Goal: Transaction & Acquisition: Book appointment/travel/reservation

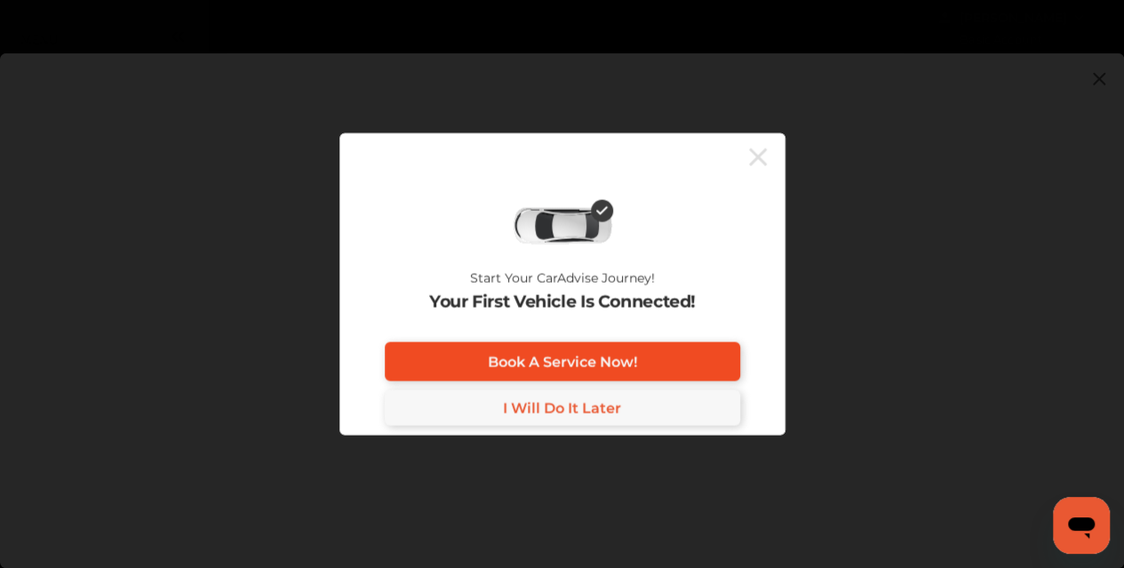
click at [586, 358] on span "Book A Service Now!" at bounding box center [562, 361] width 149 height 17
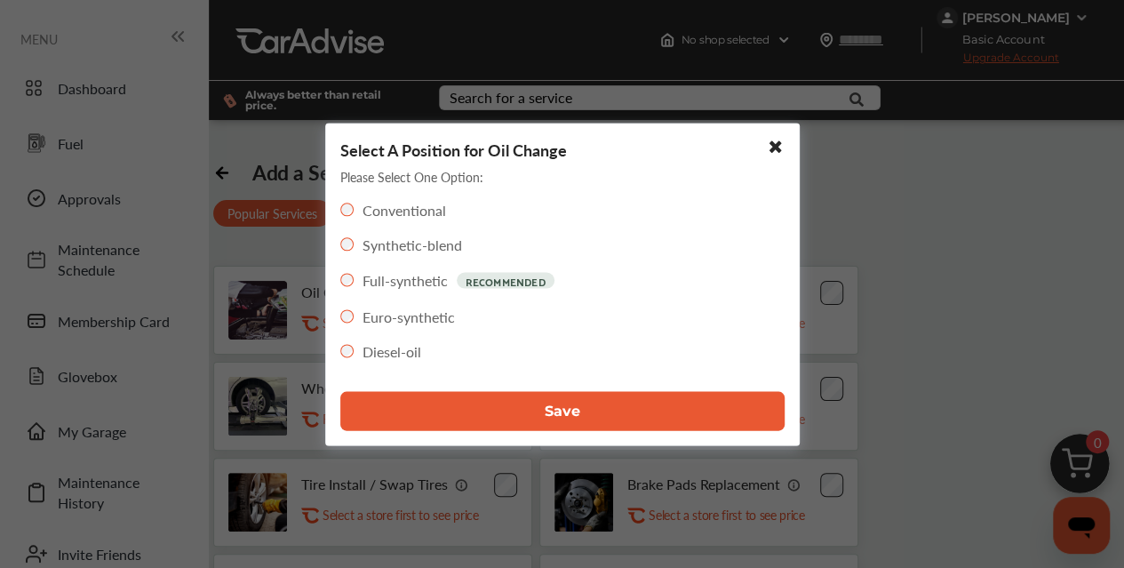
click at [556, 413] on span "Save" at bounding box center [563, 410] width 36 height 17
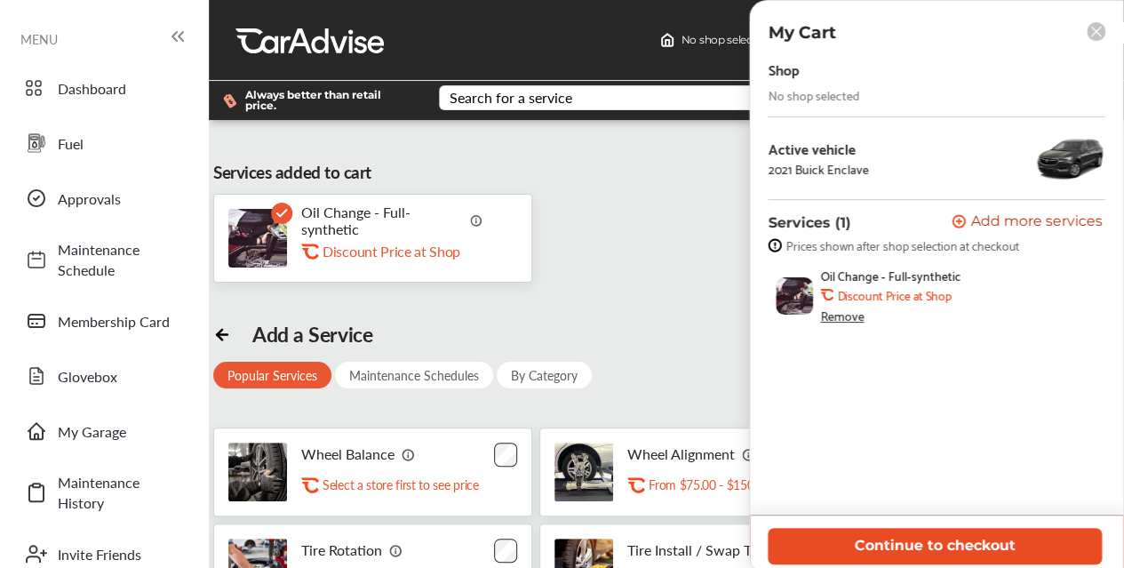
click at [947, 544] on button "Continue to checkout" at bounding box center [935, 546] width 334 height 36
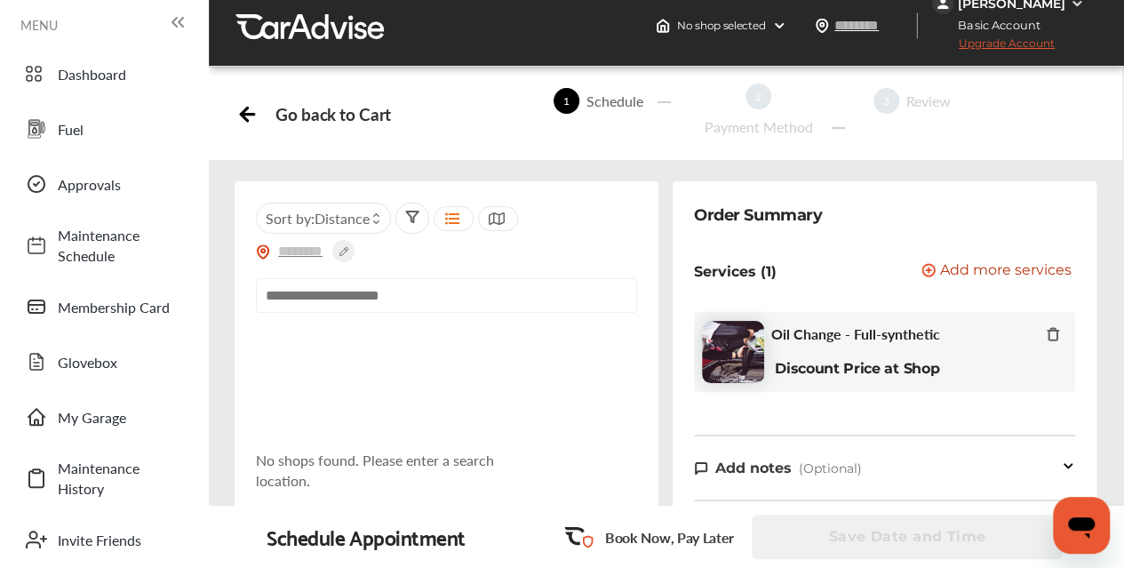
scroll to position [9, 0]
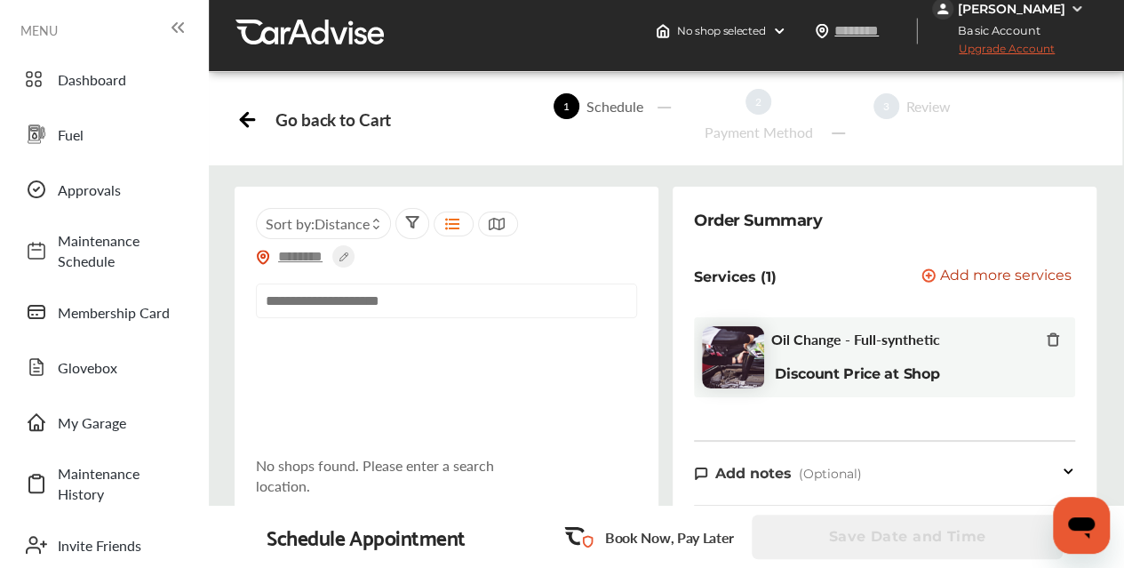
click at [297, 253] on input "text" at bounding box center [301, 256] width 62 height 19
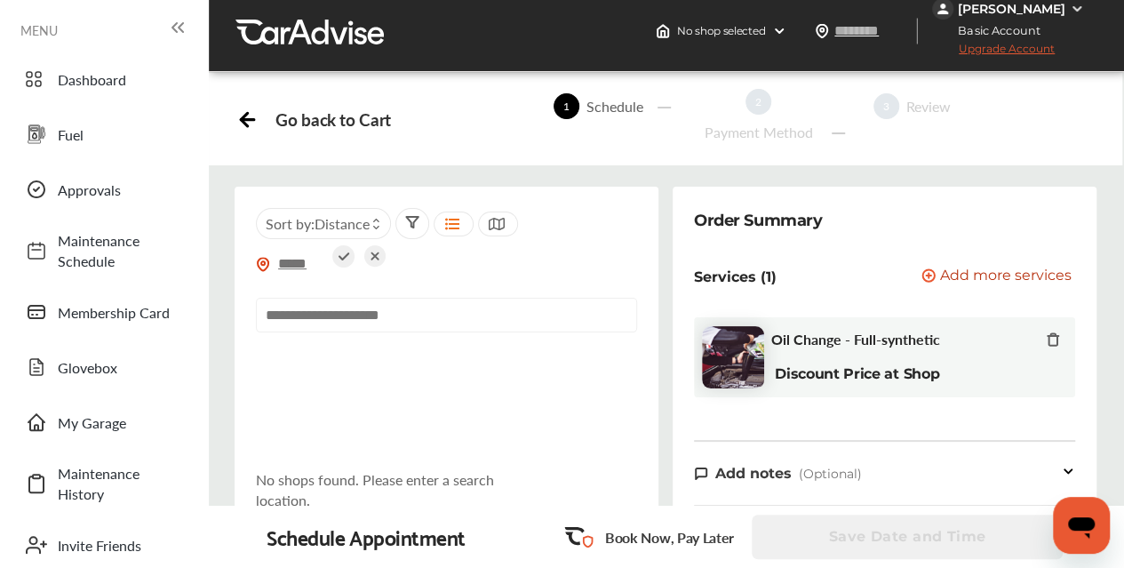
type input "*****"
click at [348, 252] on icon at bounding box center [344, 256] width 11 height 8
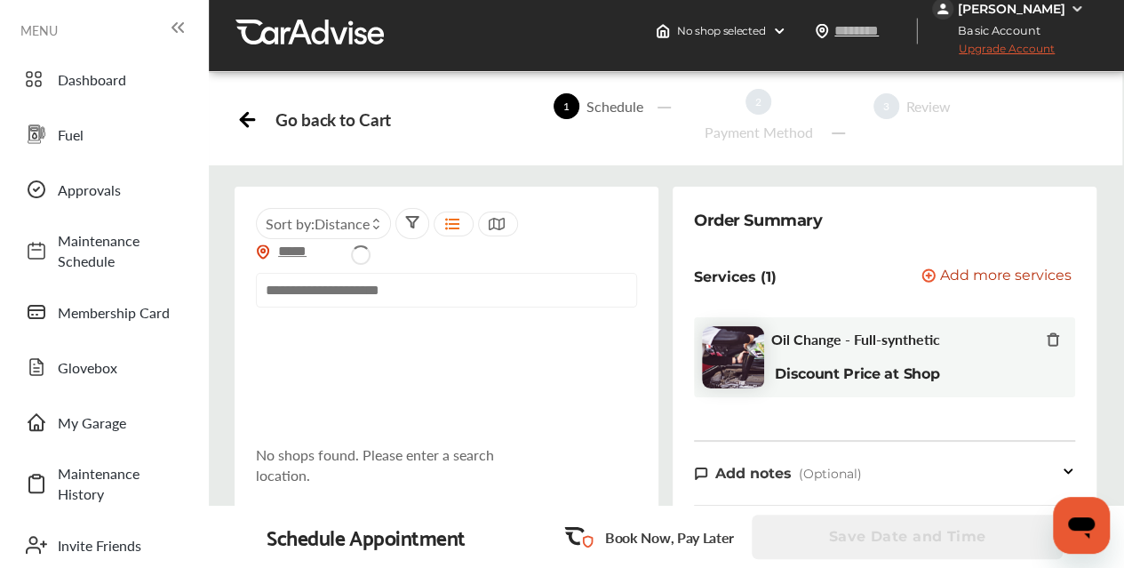
type input "*****"
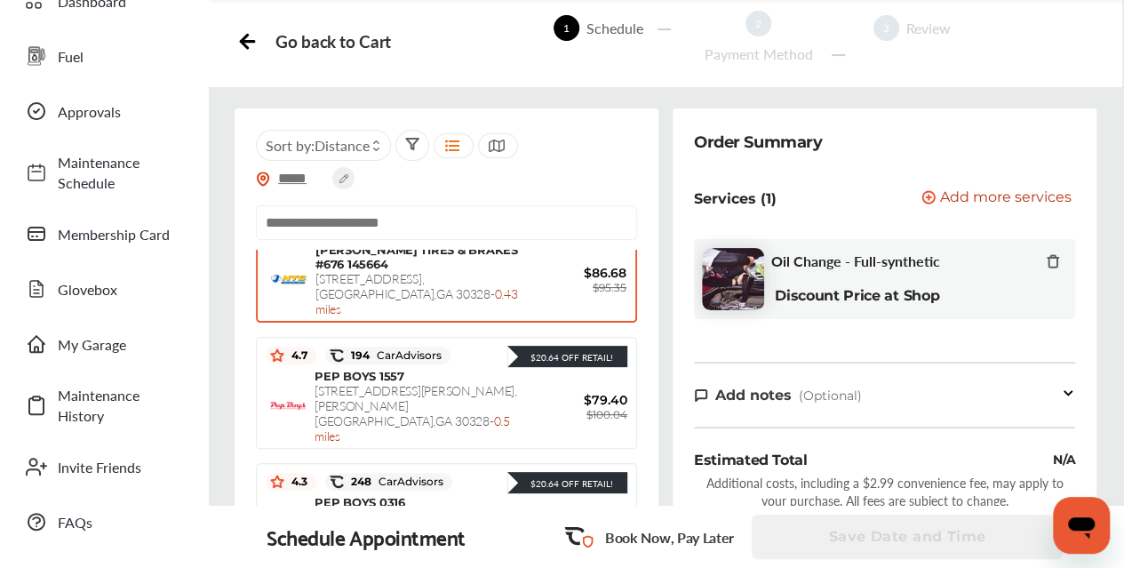
scroll to position [188, 0]
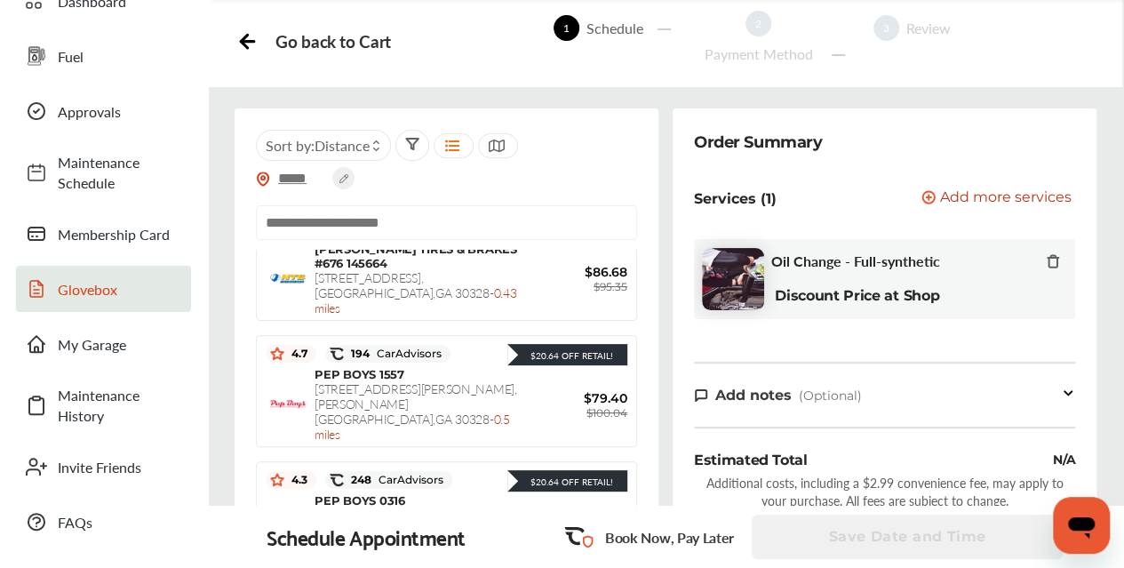
click at [91, 292] on span "Glovebox" at bounding box center [120, 289] width 124 height 20
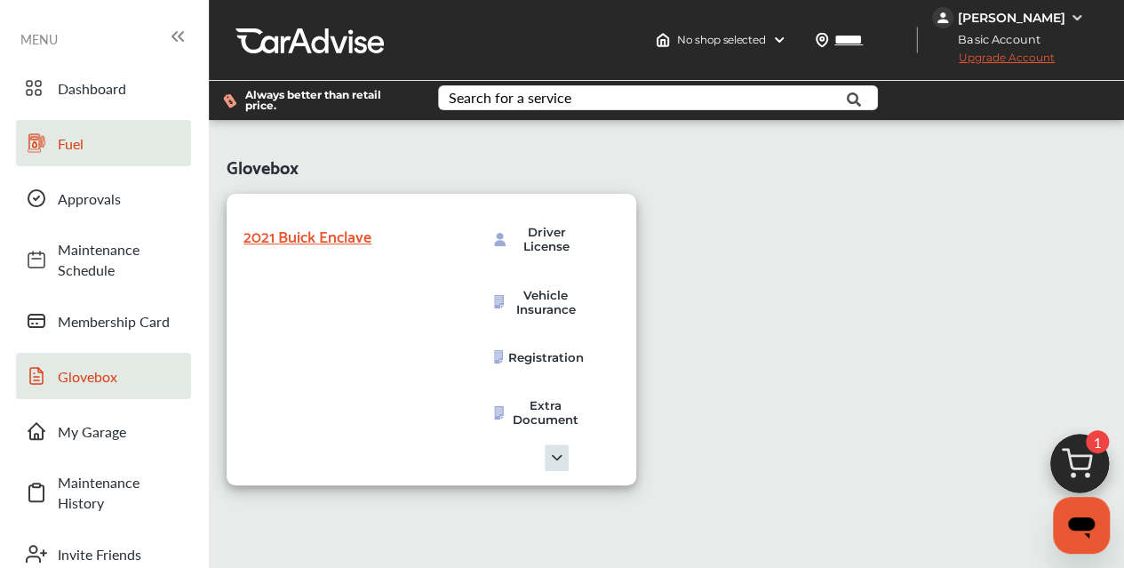
click at [76, 138] on span "Fuel" at bounding box center [120, 143] width 124 height 20
